Goal: Information Seeking & Learning: Learn about a topic

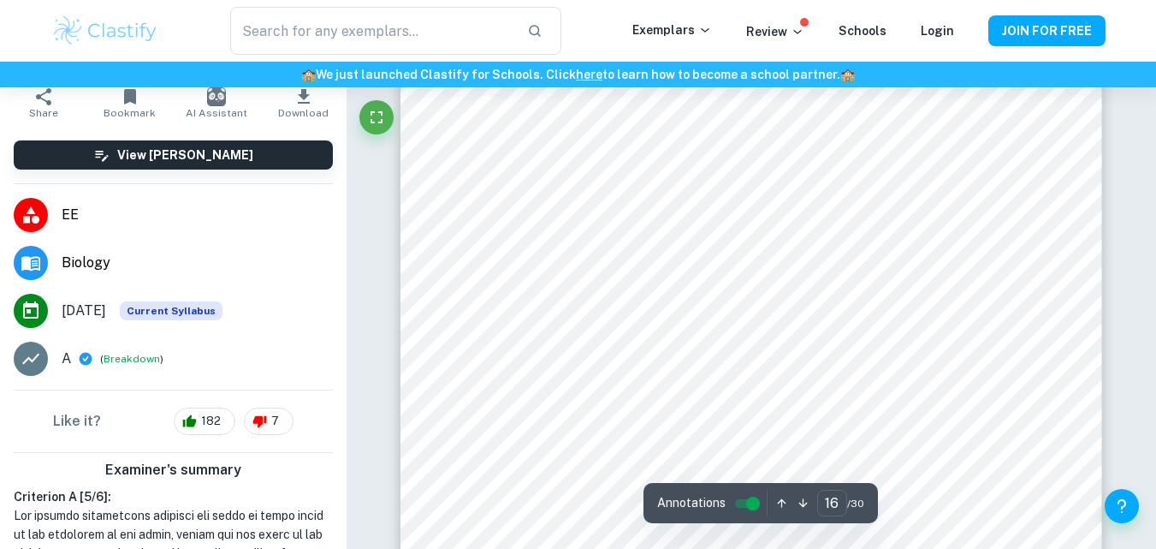
scroll to position [14294, 0]
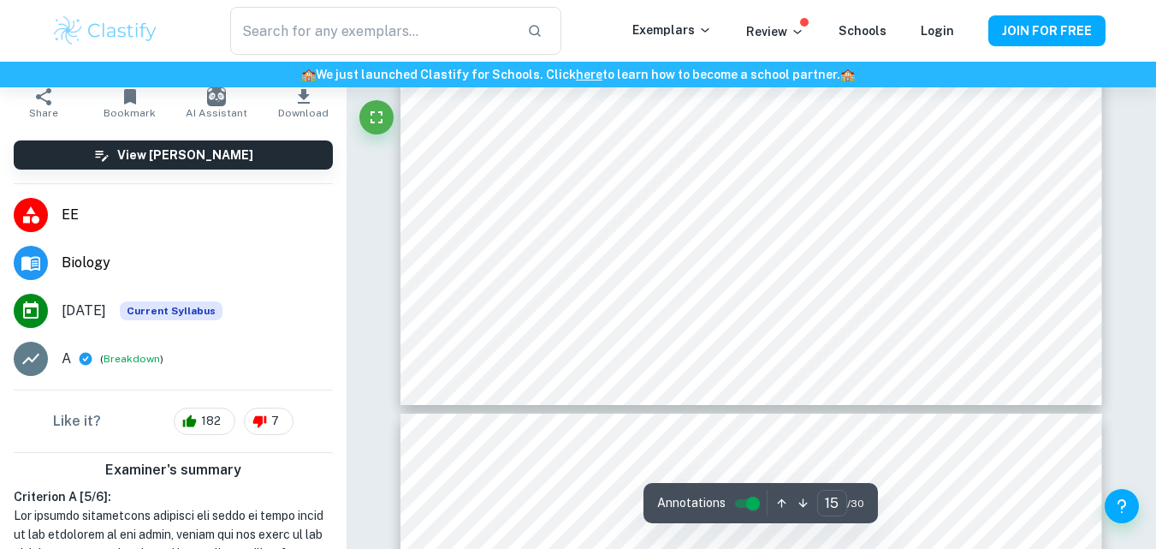
type input "16"
